Goal: Communication & Community: Answer question/provide support

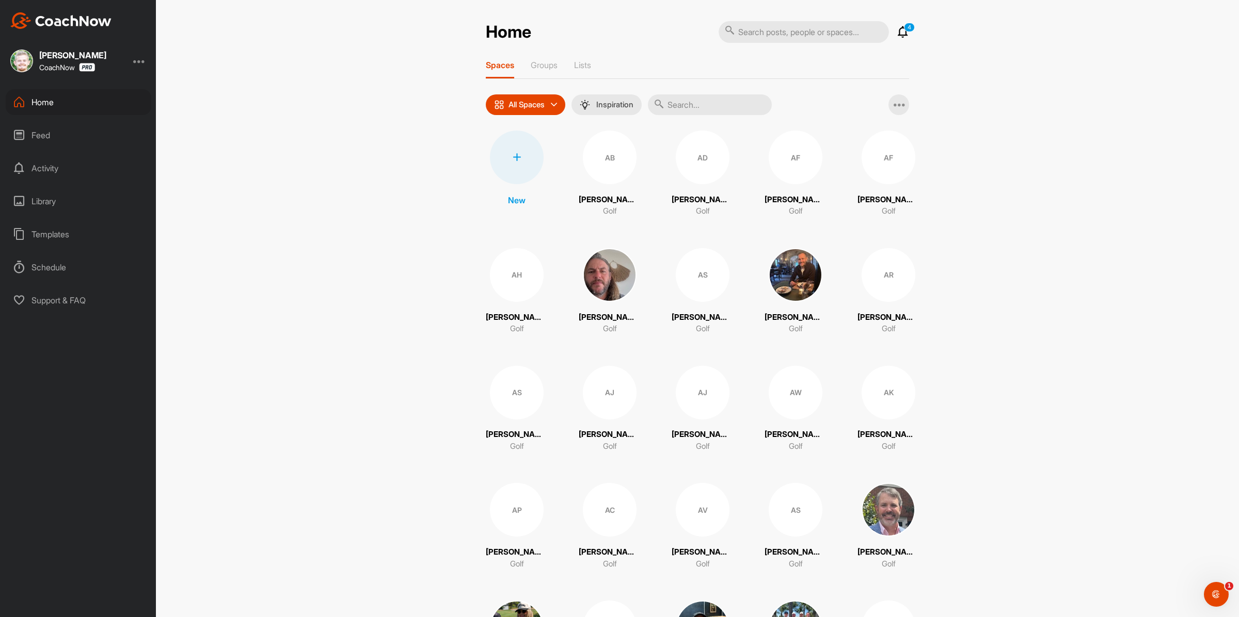
drag, startPoint x: 719, startPoint y: 110, endPoint x: 726, endPoint y: 108, distance: 7.4
click at [721, 109] on input "text" at bounding box center [710, 104] width 124 height 21
paste input "[PERSON_NAME]"
type input "[PERSON_NAME]"
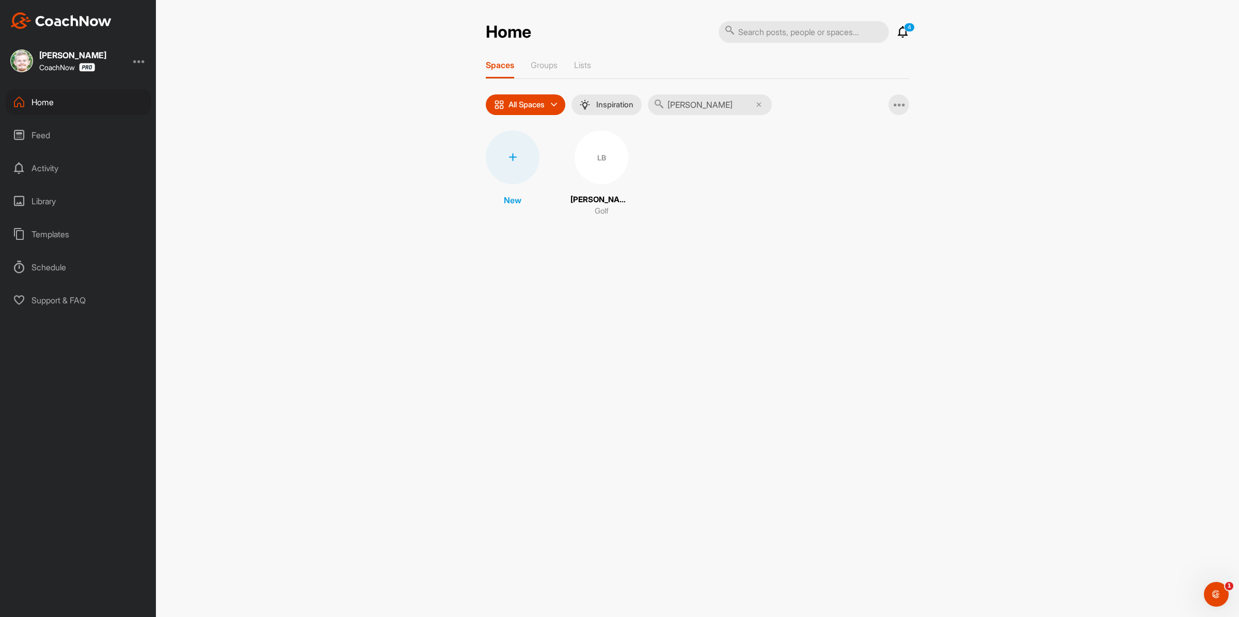
click at [610, 162] on div "LB" at bounding box center [602, 158] width 54 height 54
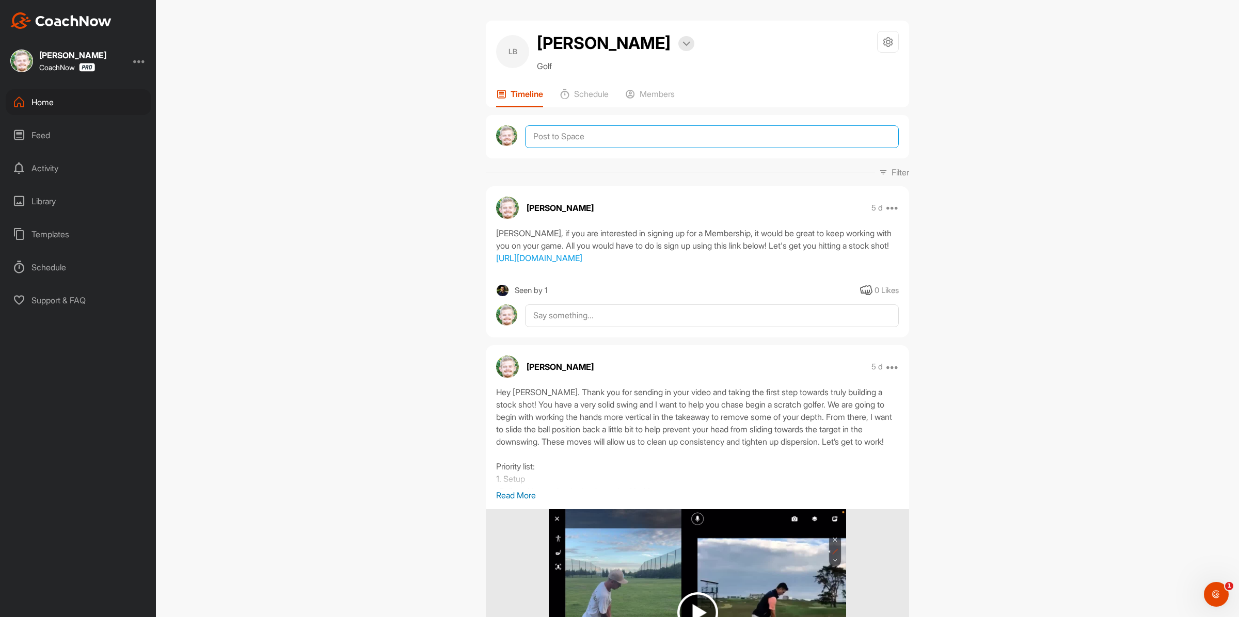
click at [651, 135] on textarea at bounding box center [712, 136] width 374 height 23
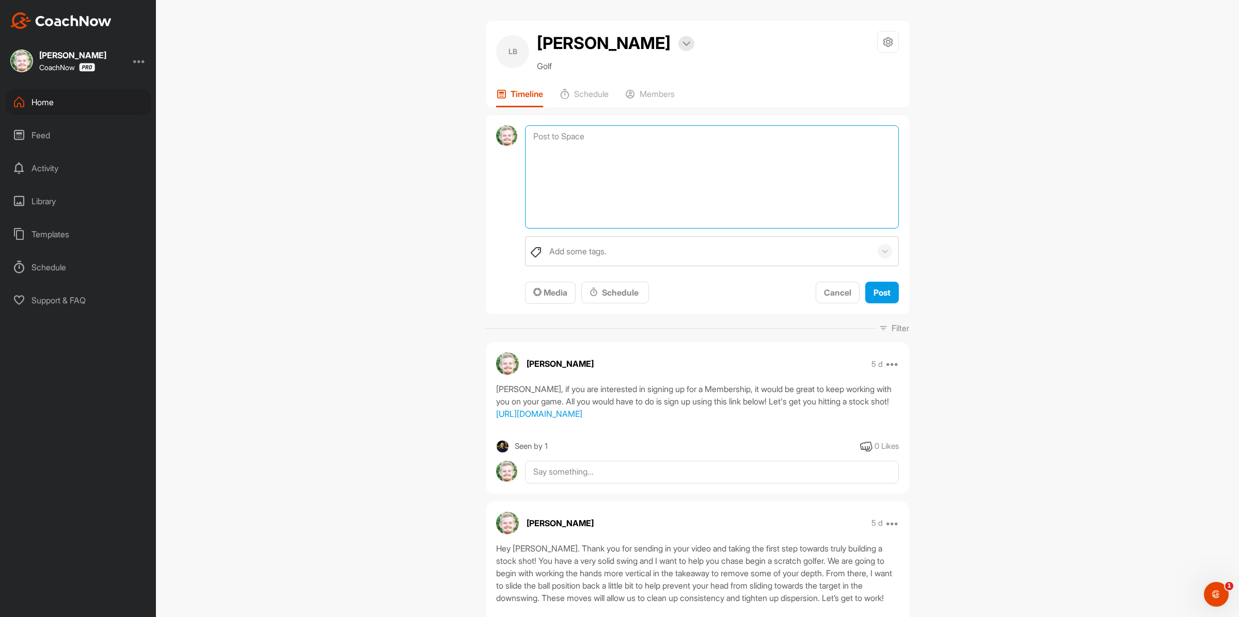
paste textarea "[First Name], I am checking in to see if you have any questions regarding your …"
drag, startPoint x: 577, startPoint y: 135, endPoint x: 483, endPoint y: 140, distance: 93.6
click at [489, 142] on div "[First Name], I am checking in to see if you have any questions regarding your …" at bounding box center [697, 215] width 423 height 200
click at [596, 136] on textarea "[First Name], I am checking in to see if you have any questions regarding your …" at bounding box center [712, 176] width 374 height 103
click at [573, 133] on textarea "[First Name], I am checking in to see if you have any questions regarding your …" at bounding box center [712, 176] width 374 height 103
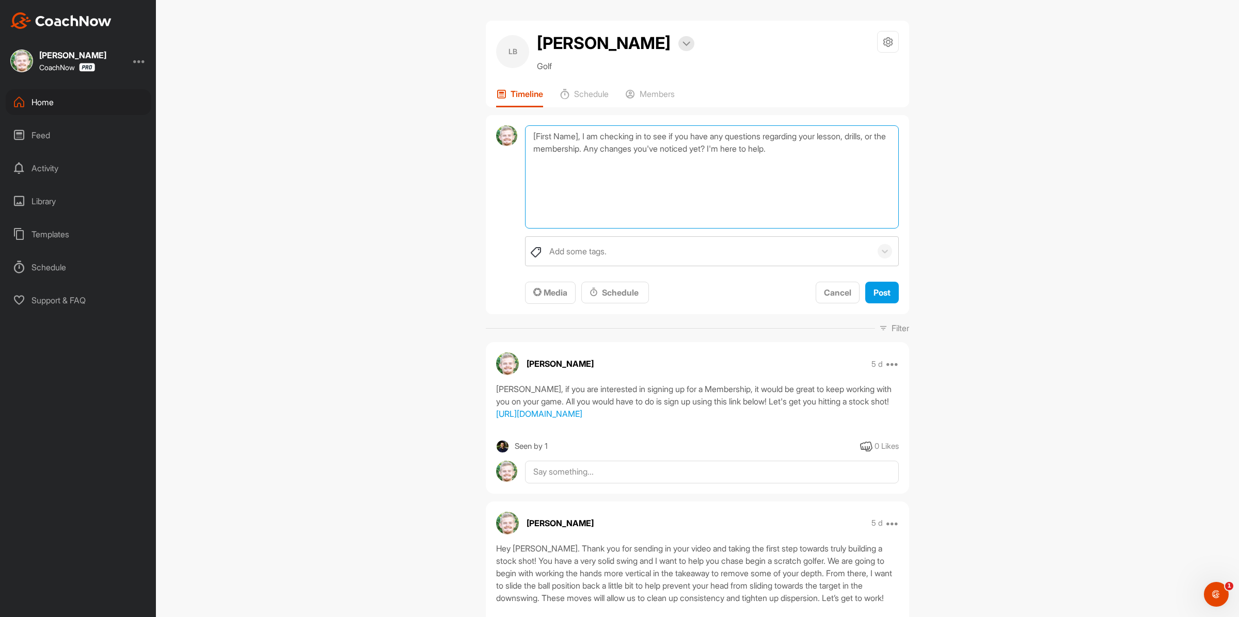
drag, startPoint x: 578, startPoint y: 135, endPoint x: 484, endPoint y: 140, distance: 94.1
click at [486, 140] on div "[First Name], I am checking in to see if you have any questions regarding your …" at bounding box center [697, 215] width 423 height 200
type textarea "Hey [PERSON_NAME], I am checking in to see if you have any questions regarding …"
click at [873, 289] on span "Post" at bounding box center [881, 293] width 17 height 10
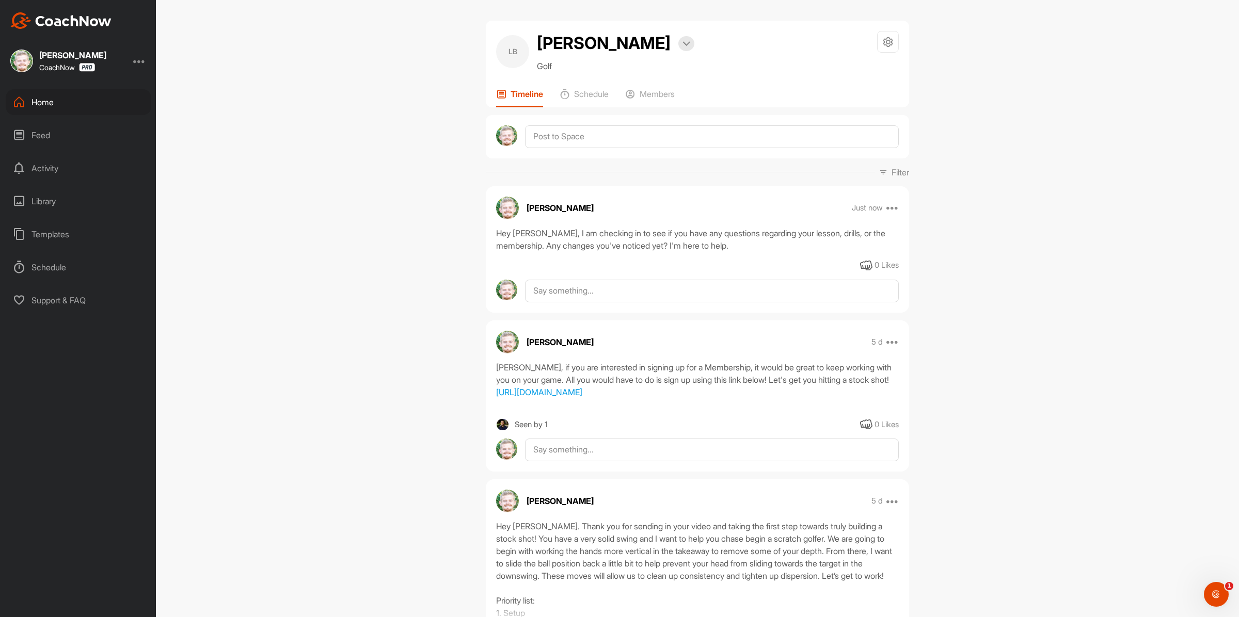
click at [108, 104] on div "Home" at bounding box center [79, 102] width 146 height 26
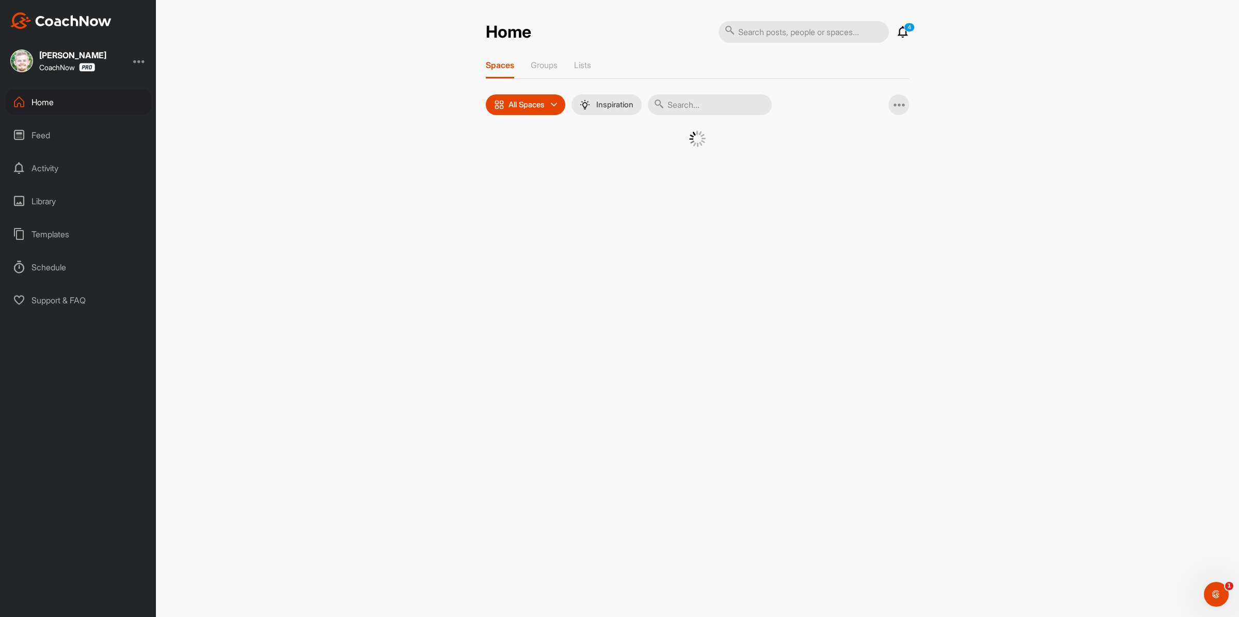
click at [698, 104] on input "text" at bounding box center [710, 104] width 124 height 21
paste input "[PERSON_NAME]"
type input "[PERSON_NAME]"
drag, startPoint x: 633, startPoint y: 156, endPoint x: 593, endPoint y: 156, distance: 40.8
click at [593, 156] on div "BD" at bounding box center [602, 158] width 54 height 54
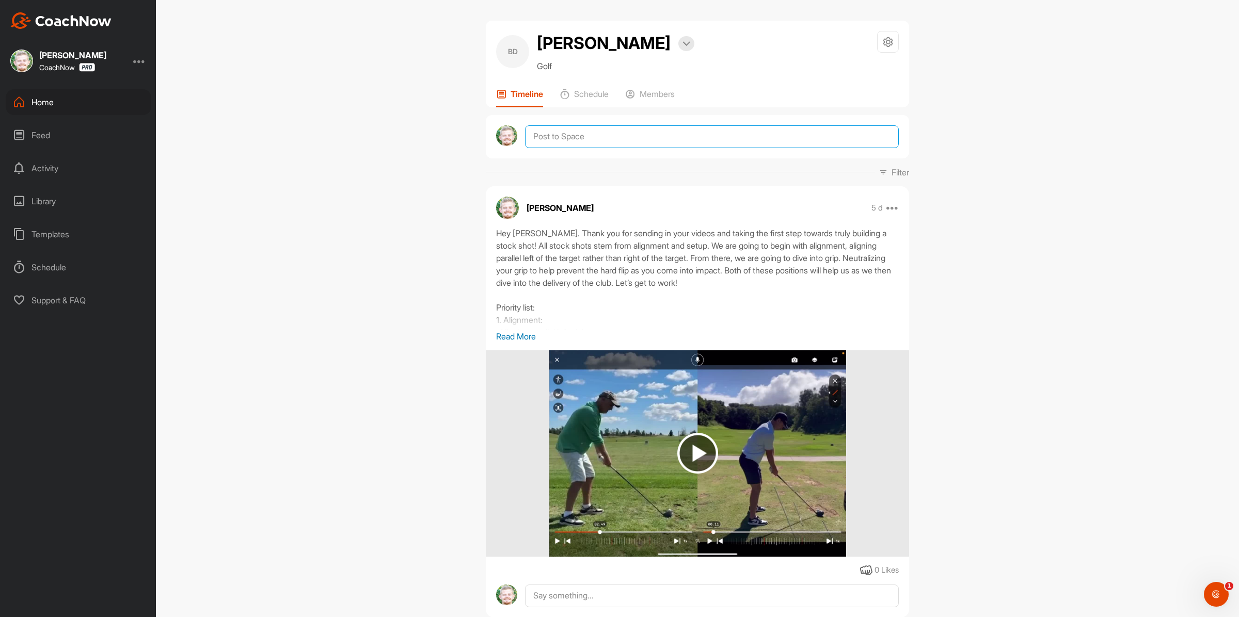
click at [642, 140] on textarea at bounding box center [712, 136] width 374 height 23
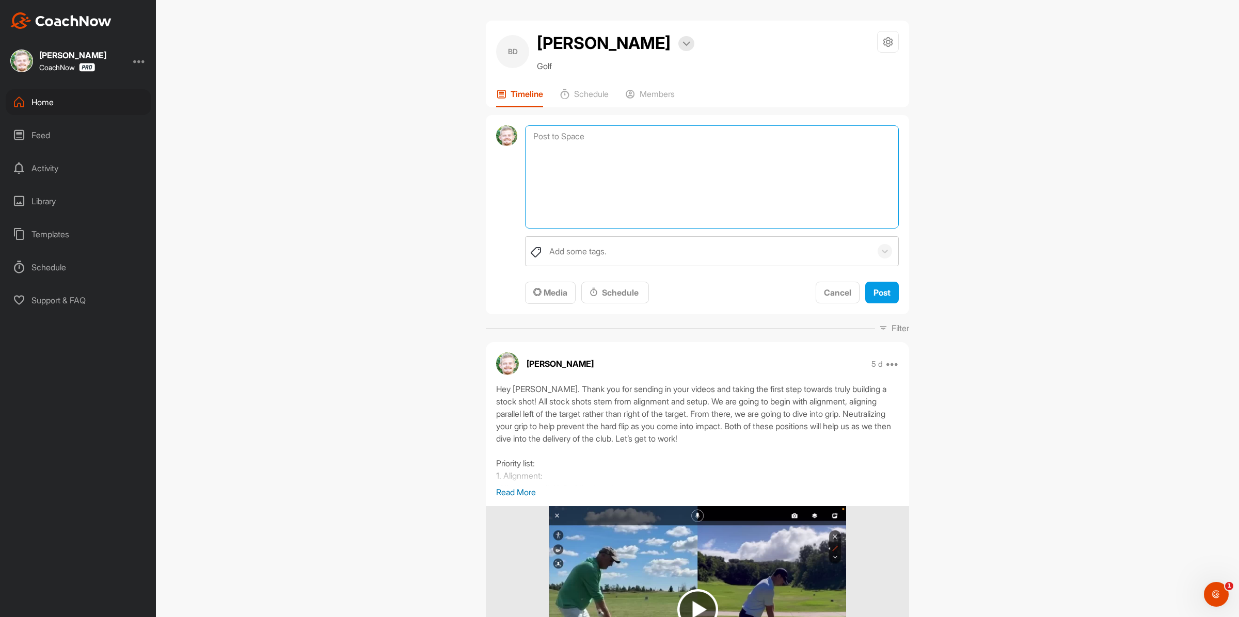
paste textarea "[First Name], I am checking in to see if you have any questions regarding your …"
drag, startPoint x: 579, startPoint y: 136, endPoint x: 501, endPoint y: 137, distance: 78.5
click at [501, 137] on div "[First Name], I am checking in to see if you have any questions regarding your …" at bounding box center [697, 215] width 423 height 200
type textarea "Hey [PERSON_NAME], I am checking in to see if you have any questions regarding …"
click at [883, 282] on button "Post" at bounding box center [882, 293] width 34 height 22
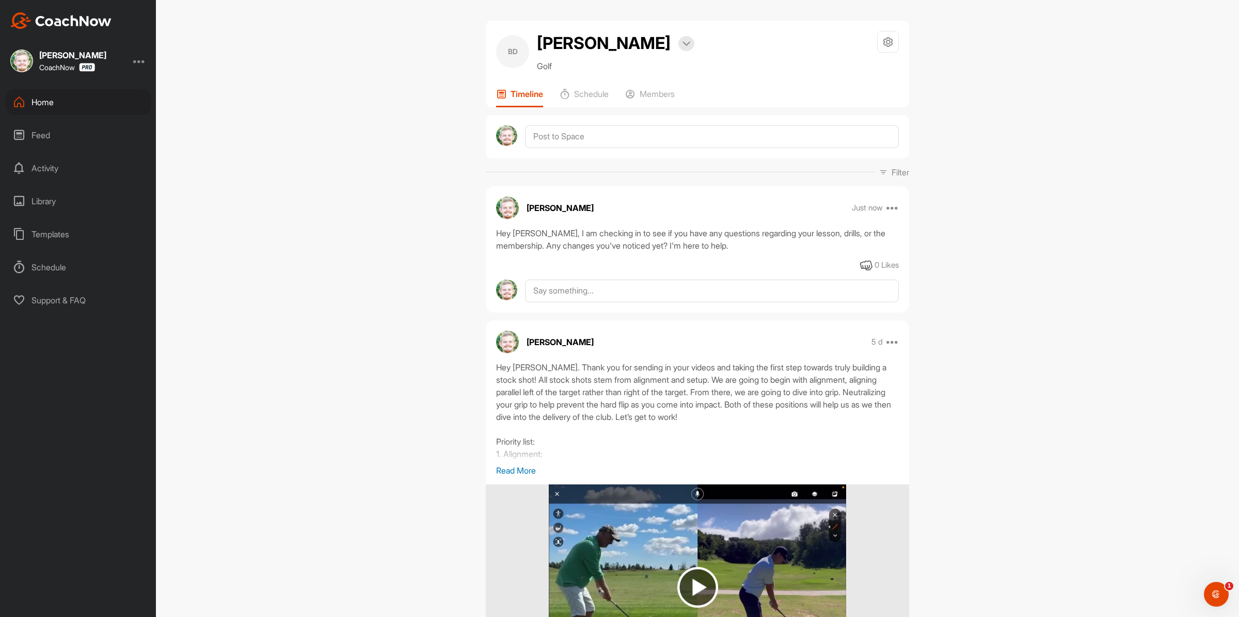
click at [138, 65] on div at bounding box center [139, 61] width 12 height 12
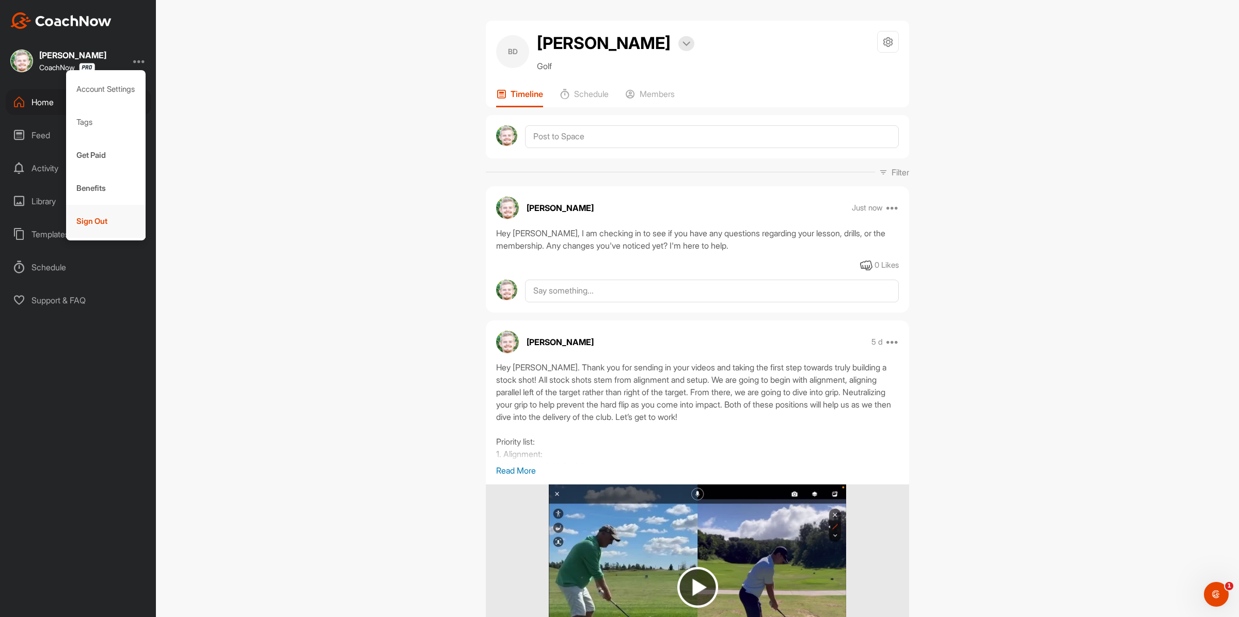
click at [97, 225] on div "Sign Out" at bounding box center [106, 221] width 80 height 33
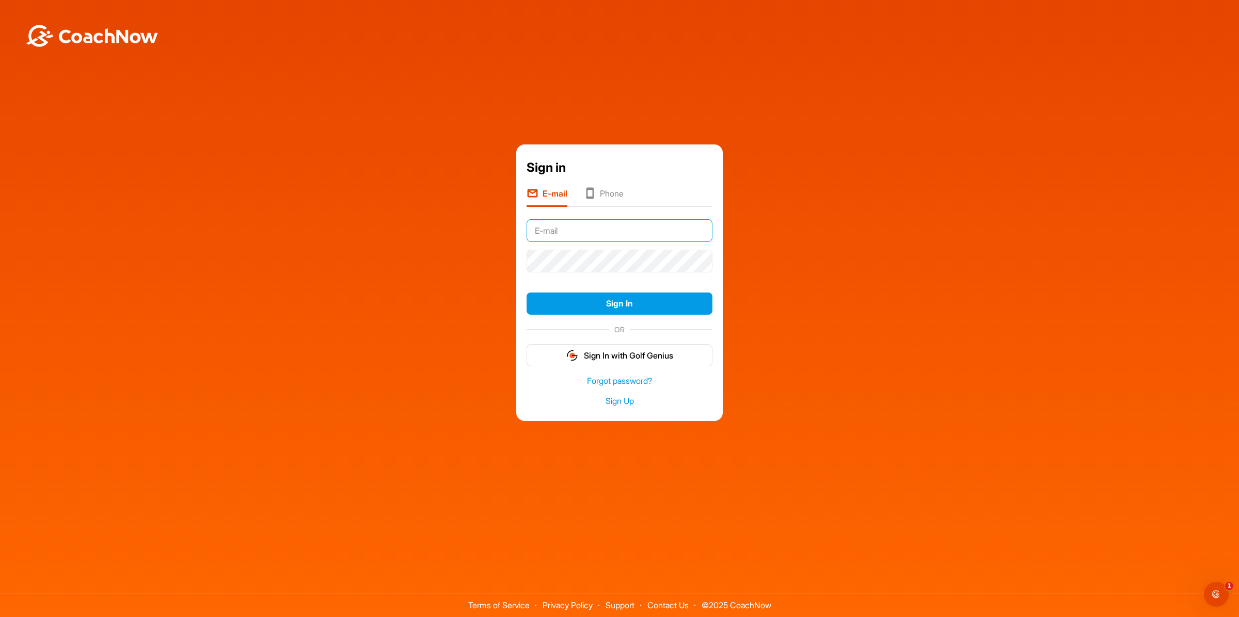
type input "[PERSON_NAME][EMAIL_ADDRESS][DOMAIN_NAME]"
click at [599, 310] on button "Sign In" at bounding box center [620, 304] width 186 height 22
